Goal: Information Seeking & Learning: Learn about a topic

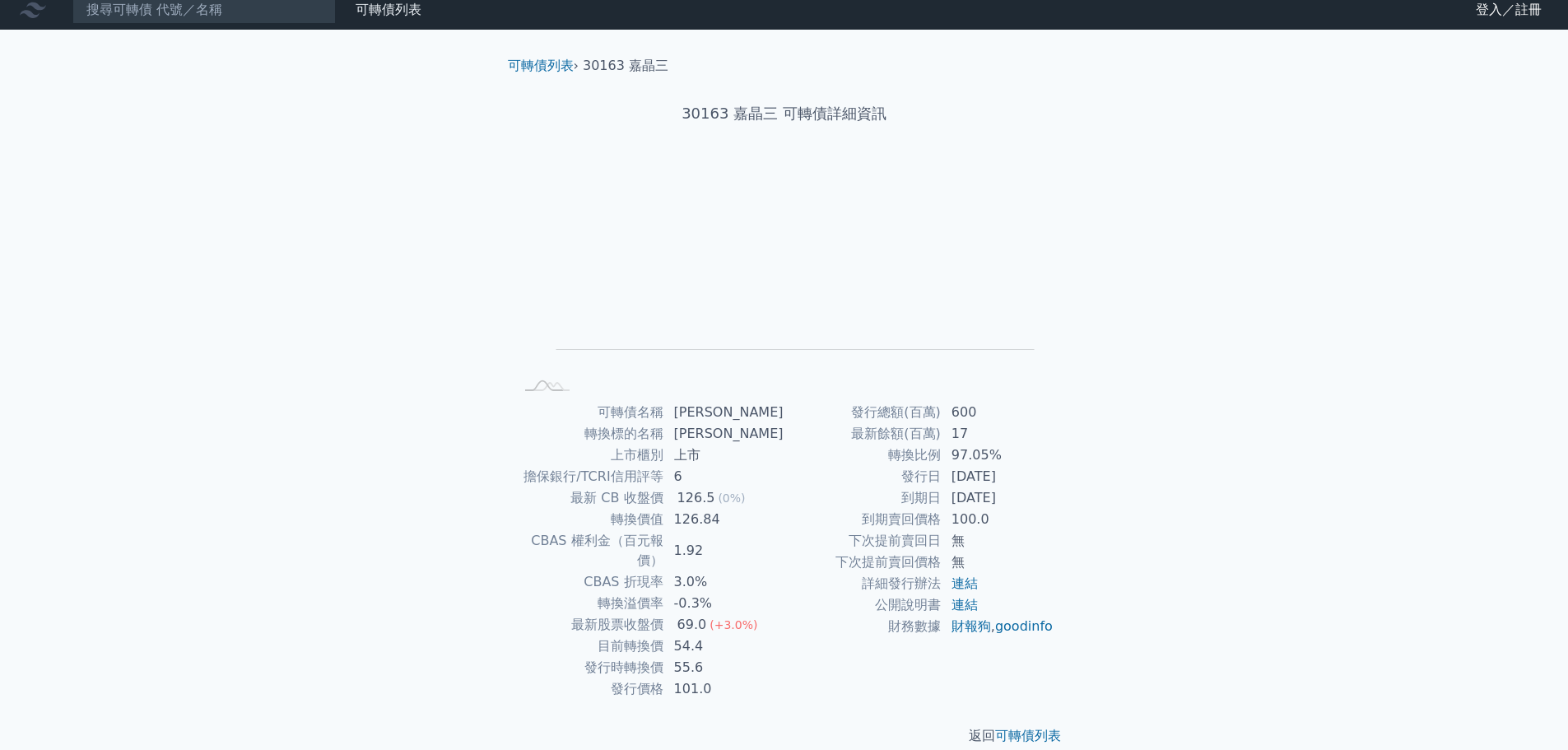
scroll to position [12, 0]
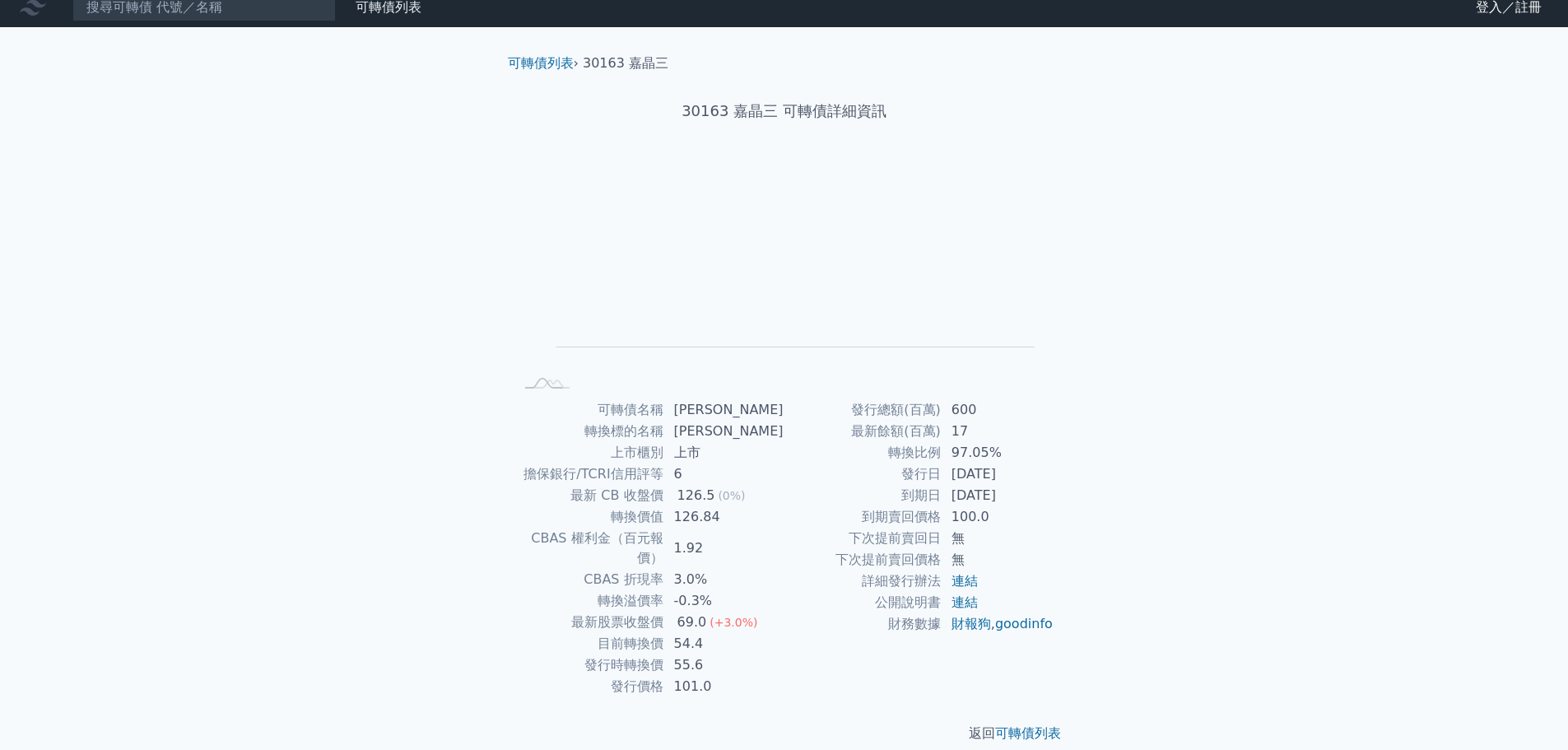
drag, startPoint x: 961, startPoint y: 475, endPoint x: 1004, endPoint y: 477, distance: 43.0
click at [1004, 477] on td "2019-10-31" at bounding box center [997, 474] width 113 height 22
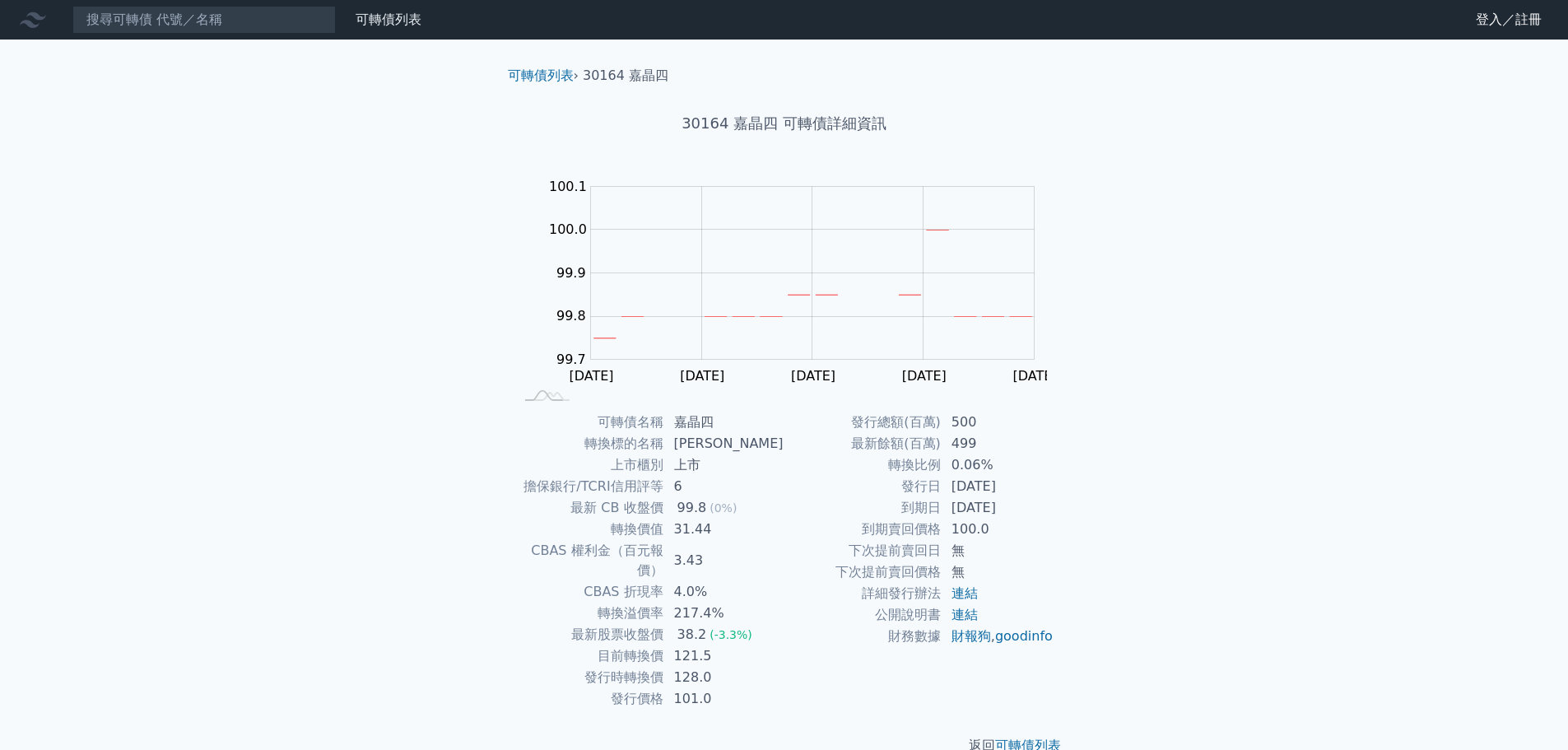
click at [712, 667] on td "128.0" at bounding box center [725, 678] width 120 height 22
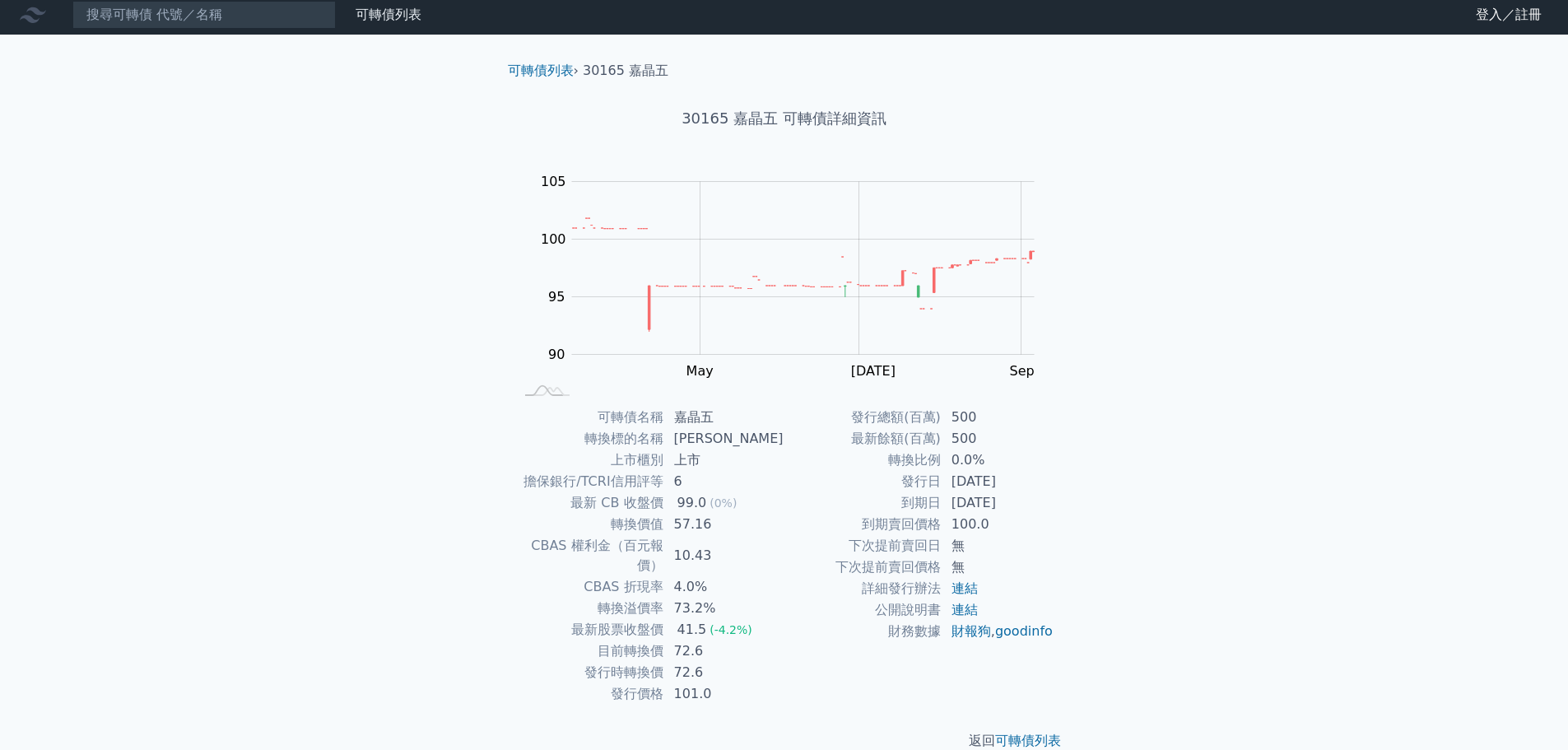
scroll to position [12, 0]
